Goal: Transaction & Acquisition: Purchase product/service

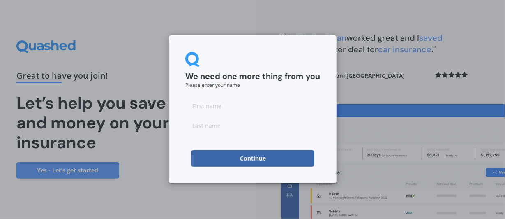
click at [229, 104] on input at bounding box center [252, 105] width 135 height 16
type input "[PERSON_NAME]"
click at [195, 134] on input at bounding box center [252, 125] width 135 height 16
type input "Wing"
click at [259, 157] on button "Continue" at bounding box center [252, 158] width 123 height 16
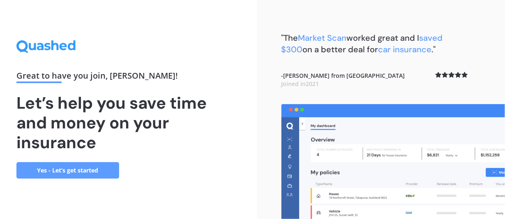
click at [80, 169] on link "Yes - Let’s get started" at bounding box center [67, 170] width 103 height 16
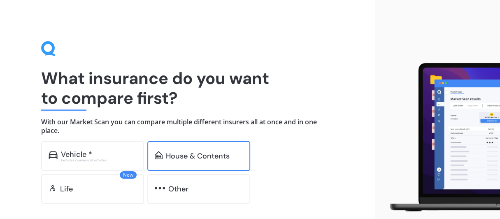
click at [178, 157] on div "House & Contents" at bounding box center [198, 156] width 64 height 8
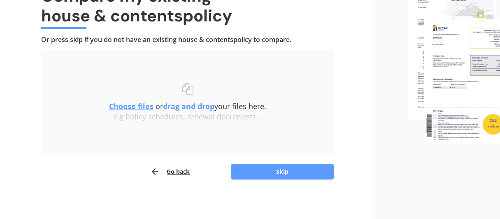
scroll to position [84, 0]
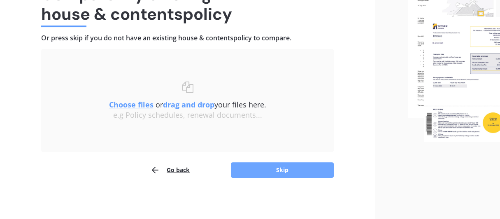
click at [282, 168] on button "Skip" at bounding box center [282, 170] width 103 height 16
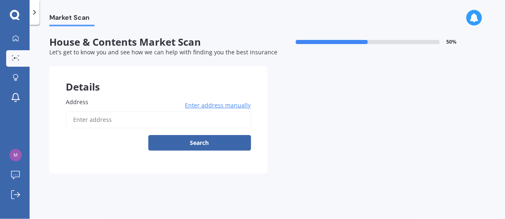
click at [115, 117] on input "Address" at bounding box center [158, 119] width 185 height 17
type input "[STREET_ADDRESS][PERSON_NAME]"
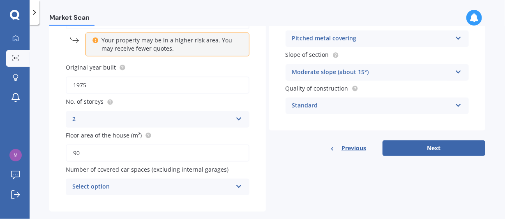
scroll to position [113, 0]
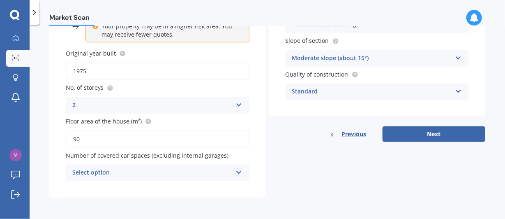
click at [236, 171] on icon at bounding box center [239, 171] width 7 height 6
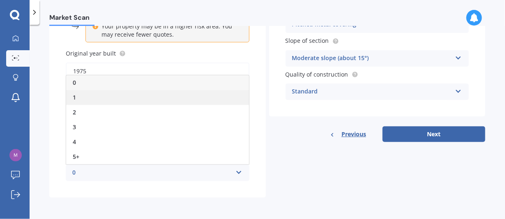
click at [76, 97] on span "1" at bounding box center [74, 97] width 3 height 8
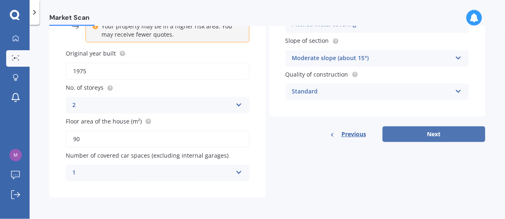
click at [426, 133] on button "Next" at bounding box center [434, 134] width 103 height 16
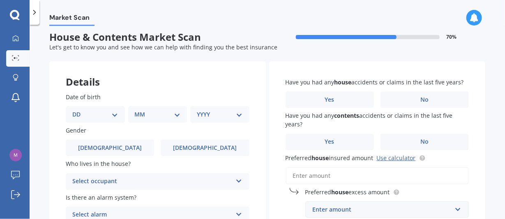
scroll to position [0, 0]
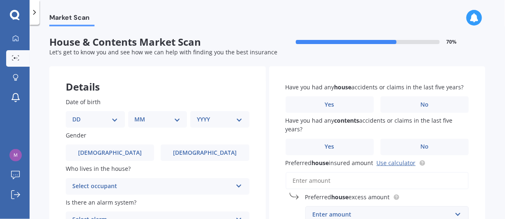
click at [78, 120] on select "DD 01 02 03 04 05 06 07 08 09 10 11 12 13 14 15 16 17 18 19 20 21 22 23 24 25 2…" at bounding box center [95, 119] width 46 height 9
select select "20"
click at [79, 115] on select "DD 01 02 03 04 05 06 07 08 09 10 11 12 13 14 15 16 17 18 19 20 21 22 23 24 25 2…" at bounding box center [95, 119] width 46 height 9
click at [160, 120] on select "MM 01 02 03 04 05 06 07 08 09 10 11 12" at bounding box center [159, 119] width 43 height 9
select select "08"
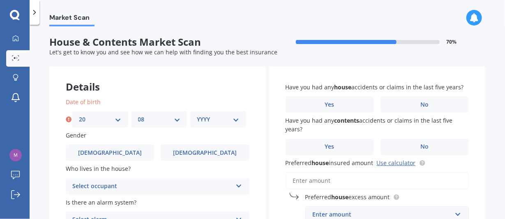
click at [138, 115] on select "MM 01 02 03 04 05 06 07 08 09 10 11 12" at bounding box center [159, 119] width 43 height 9
click at [233, 118] on select "YYYY 2009 2008 2007 2006 2005 2004 2003 2002 2001 2000 1999 1998 1997 1996 1995…" at bounding box center [218, 119] width 43 height 9
click at [234, 120] on select "YYYY 2009 2008 2007 2006 2005 2004 2003 2002 2001 2000 1999 1998 1997 1996 1995…" at bounding box center [218, 119] width 43 height 9
select select "1945"
click at [197, 115] on select "YYYY 2009 2008 2007 2006 2005 2004 2003 2002 2001 2000 1999 1998 1997 1996 1995…" at bounding box center [218, 119] width 43 height 9
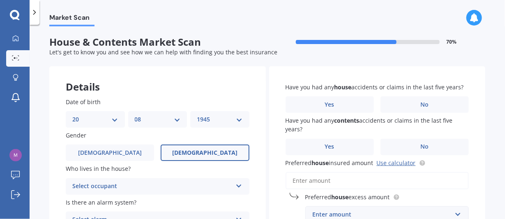
click at [227, 151] on label "[DEMOGRAPHIC_DATA]" at bounding box center [205, 152] width 88 height 16
click at [0, 0] on input "[DEMOGRAPHIC_DATA]" at bounding box center [0, 0] width 0 height 0
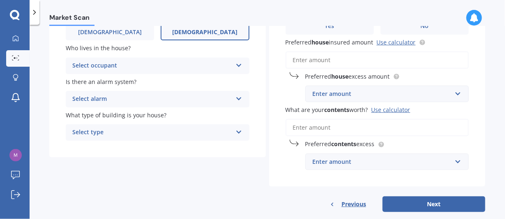
scroll to position [123, 0]
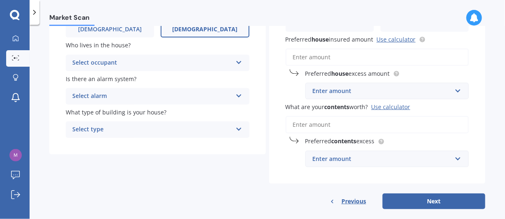
click at [236, 61] on icon at bounding box center [239, 61] width 7 height 6
click at [81, 79] on span "Owner" at bounding box center [82, 79] width 19 height 8
click at [237, 96] on icon at bounding box center [239, 94] width 7 height 6
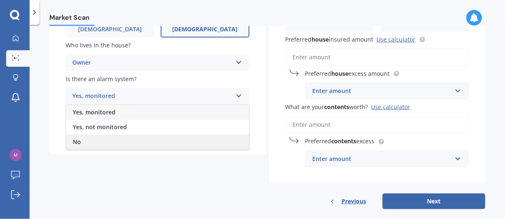
click at [80, 142] on span "No" at bounding box center [77, 142] width 8 height 8
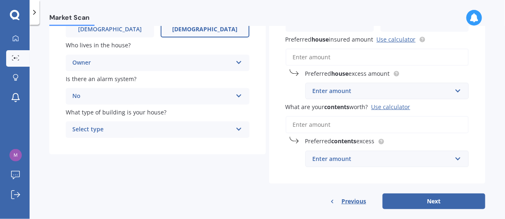
click at [236, 127] on icon at bounding box center [239, 128] width 7 height 6
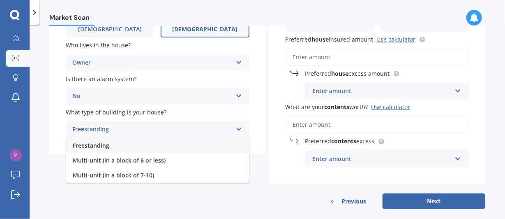
scroll to position [135, 0]
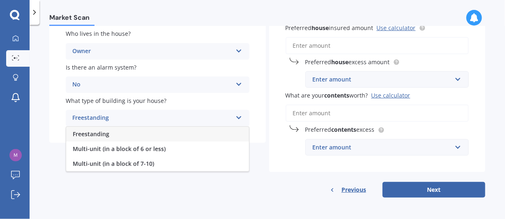
click at [86, 133] on span "Freestanding" at bounding box center [91, 134] width 37 height 8
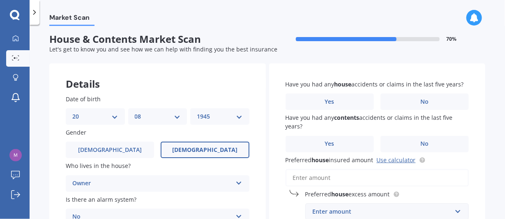
scroll to position [0, 0]
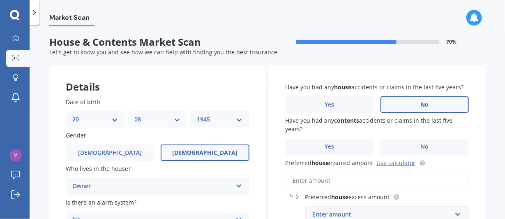
click at [424, 105] on span "No" at bounding box center [425, 104] width 8 height 7
click at [0, 0] on input "No" at bounding box center [0, 0] width 0 height 0
click at [421, 145] on span "No" at bounding box center [425, 146] width 8 height 7
click at [0, 0] on input "No" at bounding box center [0, 0] width 0 height 0
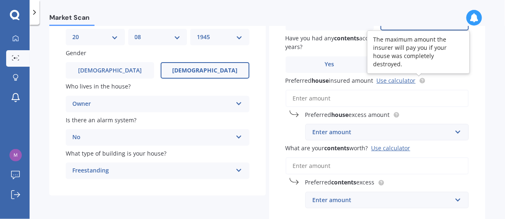
click at [420, 81] on circle at bounding box center [422, 80] width 5 height 5
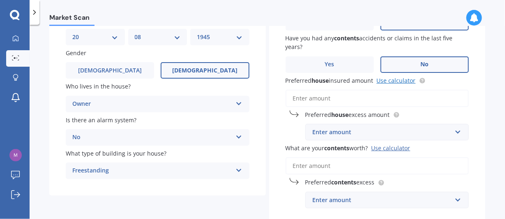
click at [392, 82] on link "Use calculator" at bounding box center [396, 80] width 39 height 8
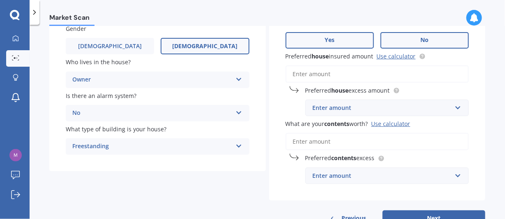
scroll to position [94, 0]
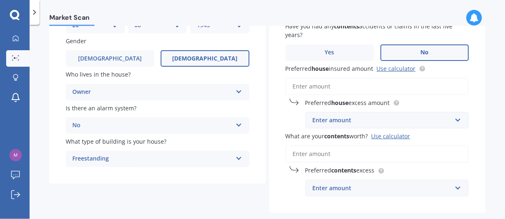
click at [331, 86] on input "Preferred house insured amount Use calculator" at bounding box center [378, 86] width 184 height 17
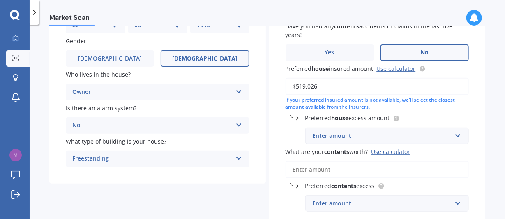
type input "$519,026"
click at [350, 137] on div "Enter amount" at bounding box center [382, 135] width 139 height 9
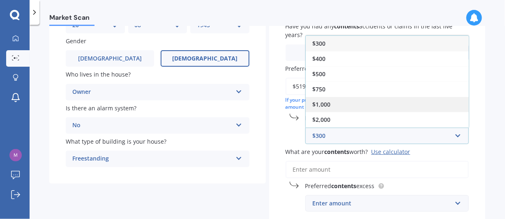
click at [319, 104] on span "$1,000" at bounding box center [321, 104] width 18 height 8
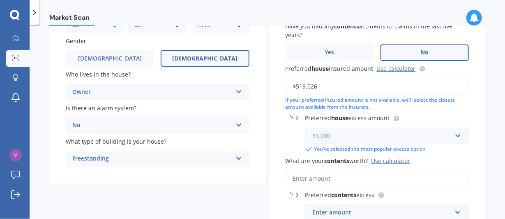
scroll to position [135, 0]
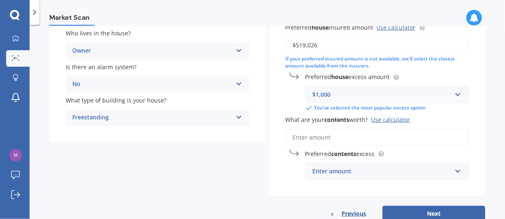
click at [291, 134] on input "What are your contents worth? Use calculator" at bounding box center [378, 137] width 184 height 17
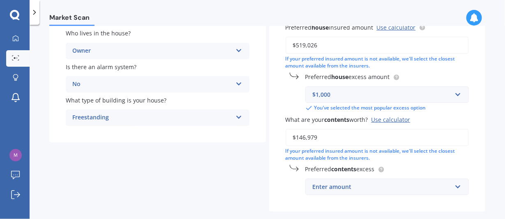
type input "$146,979"
click at [313, 187] on div "Enter amount" at bounding box center [382, 186] width 139 height 9
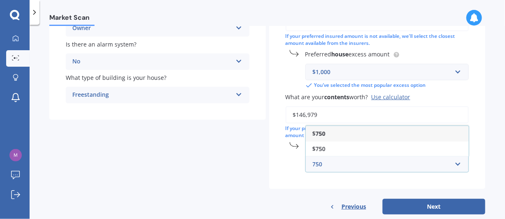
scroll to position [175, 0]
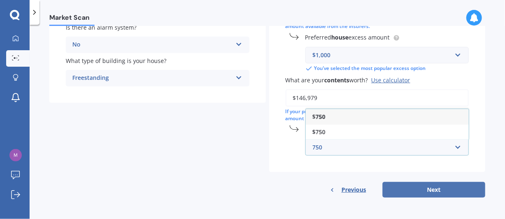
type input "750"
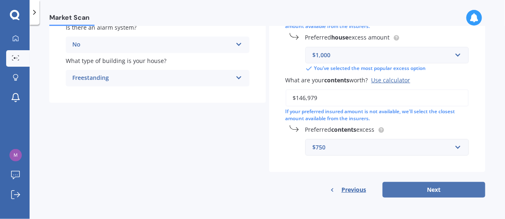
click at [429, 187] on button "Next" at bounding box center [434, 190] width 103 height 16
select select "20"
select select "08"
select select "1945"
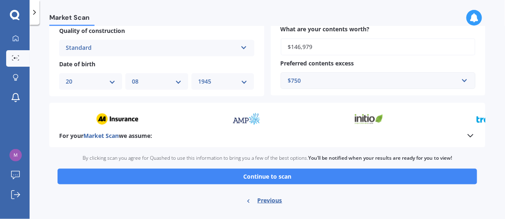
scroll to position [333, 0]
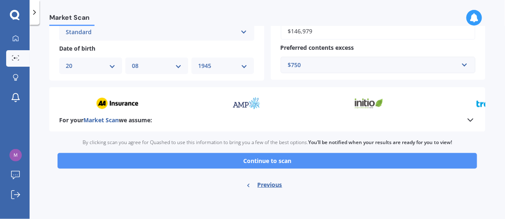
click at [263, 160] on button "Continue to scan" at bounding box center [268, 161] width 420 height 16
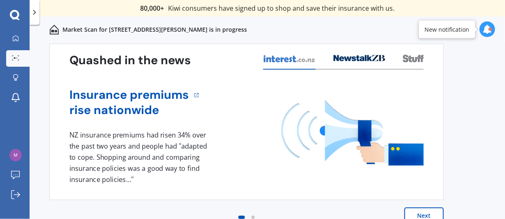
scroll to position [46, 0]
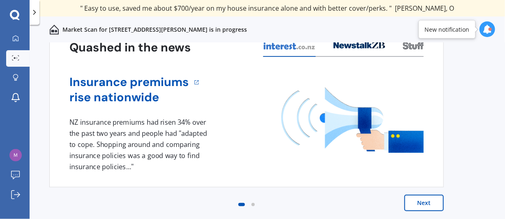
click at [423, 203] on button "Next" at bounding box center [424, 202] width 39 height 16
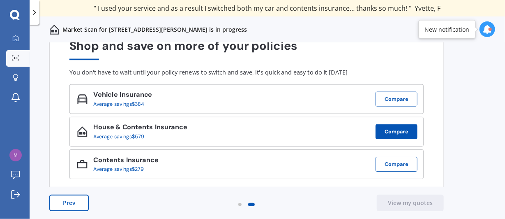
click at [393, 132] on button "Compare" at bounding box center [397, 131] width 42 height 15
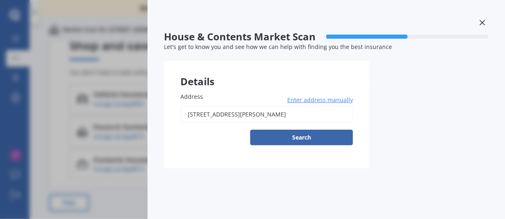
click at [483, 21] on icon at bounding box center [483, 23] width 6 height 6
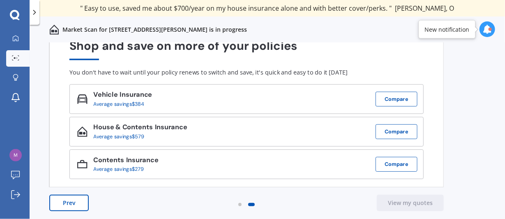
click at [488, 30] on icon at bounding box center [487, 29] width 9 height 9
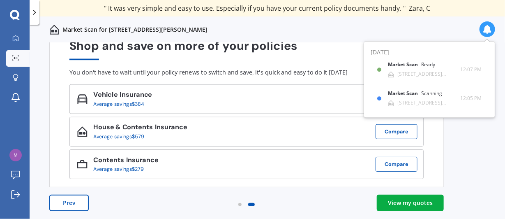
click at [404, 204] on div "View my quotes" at bounding box center [410, 203] width 45 height 8
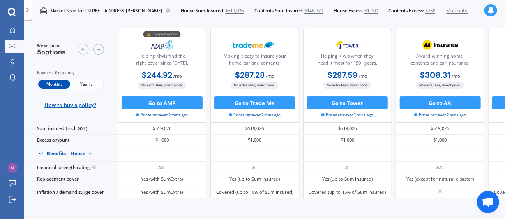
click at [85, 85] on span "Yearly" at bounding box center [86, 84] width 32 height 9
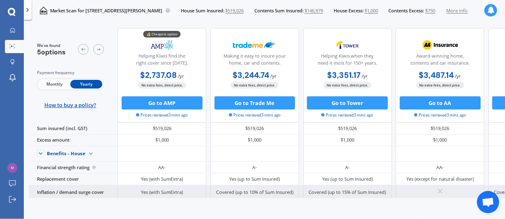
drag, startPoint x: 428, startPoint y: 193, endPoint x: 465, endPoint y: 194, distance: 37.8
click at [465, 194] on div at bounding box center [440, 192] width 89 height 14
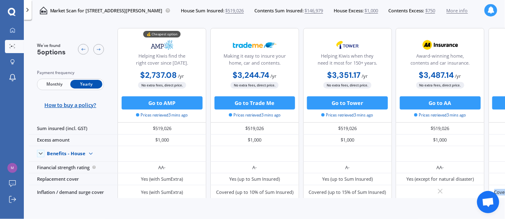
drag, startPoint x: 423, startPoint y: 194, endPoint x: 481, endPoint y: 199, distance: 58.2
click at [481, 199] on body "We are experiencing high volume of Market Scans . Just a heads up we will have …" at bounding box center [252, 109] width 505 height 219
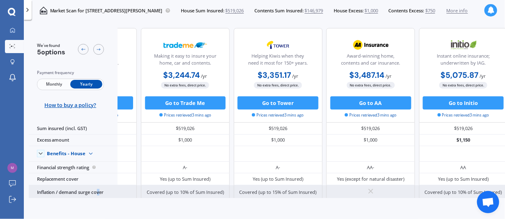
scroll to position [14, 87]
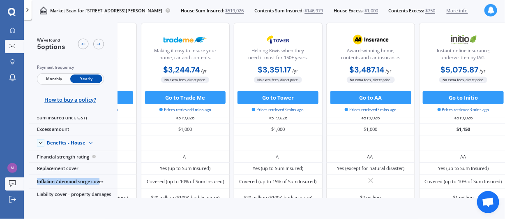
click at [21, 184] on div "My Dashboard Market Scan Explore insurance Notifications [PERSON_NAME] Submit f…" at bounding box center [252, 109] width 505 height 219
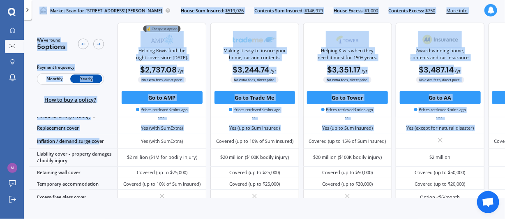
scroll to position [0, 0]
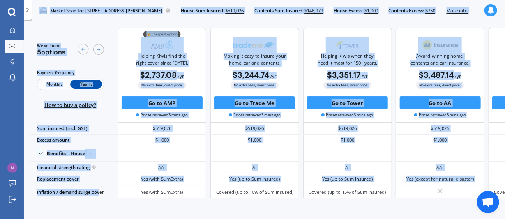
click at [309, 49] on div "Helping Kiwis when they need it most for 150+ years." at bounding box center [347, 53] width 77 height 32
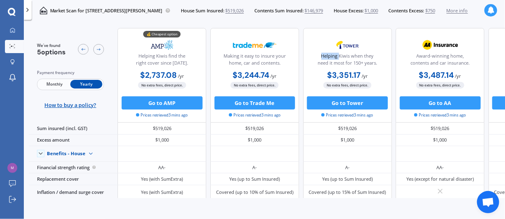
click at [309, 49] on div "Helping Kiwis when they need it most for 150+ years." at bounding box center [347, 53] width 77 height 32
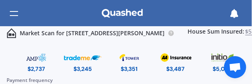
click at [199, 16] on div "Market Scan for [STREET_ADDRESS][GEOGRAPHIC_DATA][PERSON_NAME] Sum Insured: $51…" at bounding box center [126, 13] width 252 height 26
